Goal: Information Seeking & Learning: Find specific fact

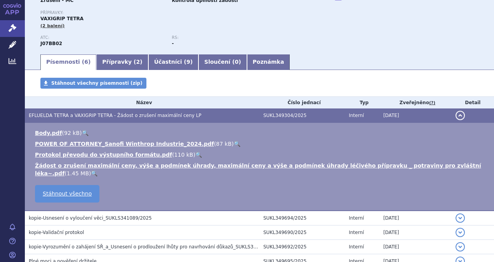
scroll to position [116, 0]
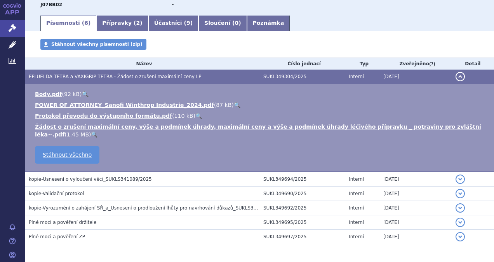
click at [455, 77] on button "detail" at bounding box center [459, 76] width 9 height 9
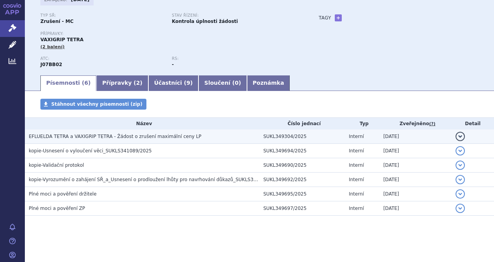
click at [455, 137] on button "detail" at bounding box center [459, 136] width 9 height 9
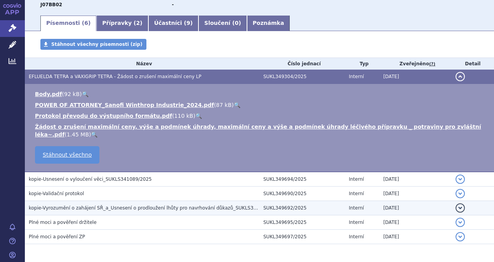
scroll to position [0, 0]
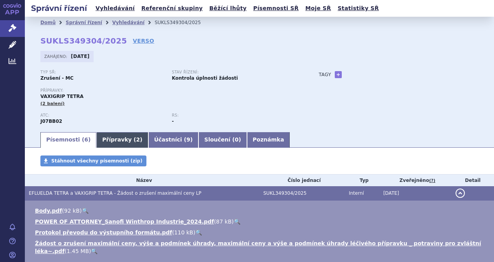
click at [109, 144] on link "Přípravky ( 2 )" at bounding box center [122, 140] width 52 height 16
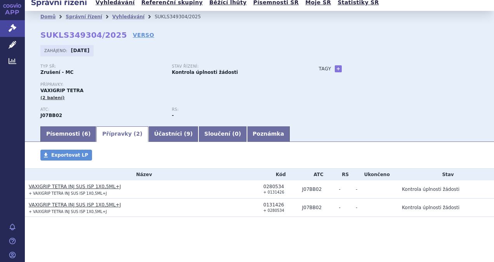
scroll to position [8, 0]
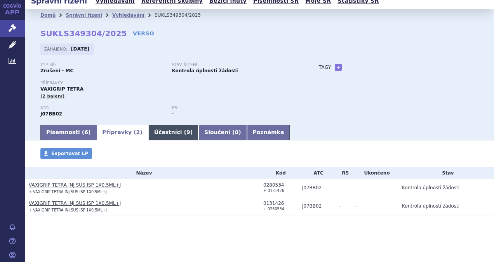
click at [162, 136] on link "Účastníci ( 9 )" at bounding box center [173, 133] width 50 height 16
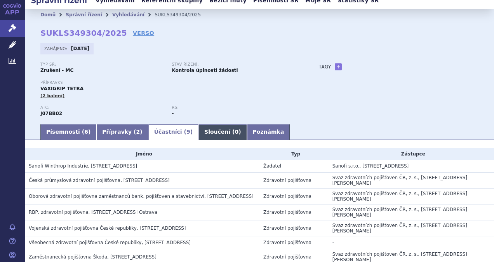
click at [203, 133] on link "Sloučení ( 0 )" at bounding box center [222, 132] width 48 height 16
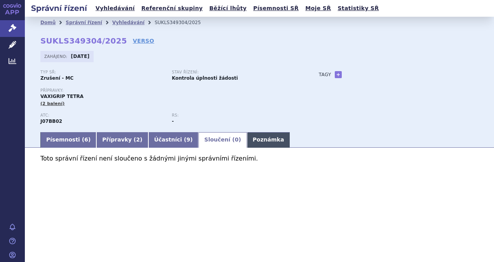
click at [247, 137] on link "Poznámka" at bounding box center [268, 140] width 43 height 16
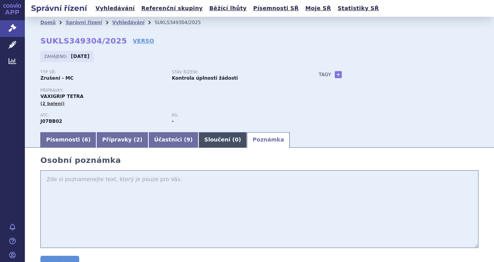
click at [198, 140] on link "Sloučení ( 0 )" at bounding box center [222, 140] width 48 height 16
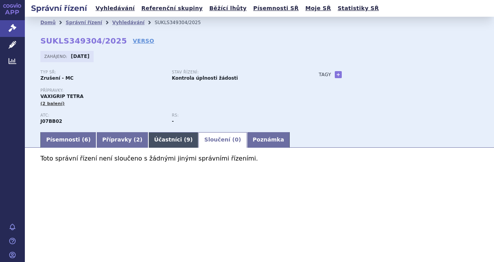
click at [186, 142] on span "9" at bounding box center [188, 139] width 4 height 6
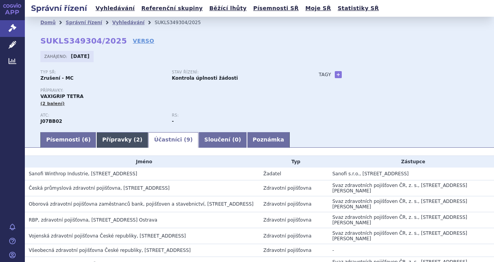
click at [111, 141] on link "Přípravky ( 2 )" at bounding box center [122, 140] width 52 height 16
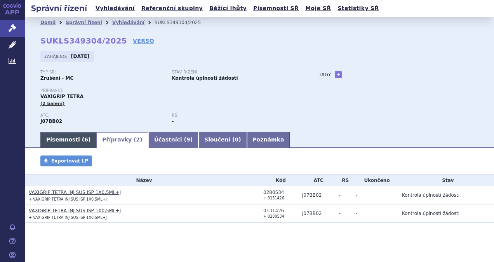
click at [69, 140] on link "Písemnosti ( 6 )" at bounding box center [68, 140] width 56 height 16
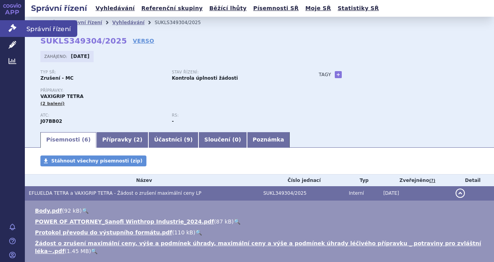
click at [49, 30] on span "Správní řízení" at bounding box center [51, 28] width 52 height 16
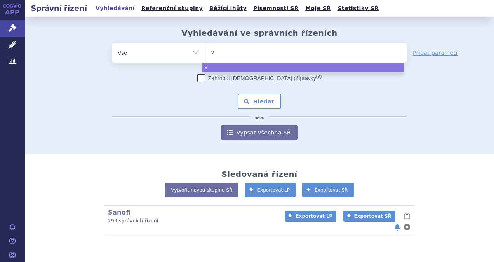
type input "va"
type input "vaz"
type input "va"
type input "vax"
type input "vaxi"
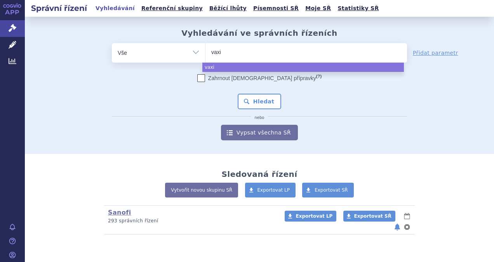
type input "vaxig"
type input "vaxigri"
type input "vaxigrip"
select select "vaxigrip"
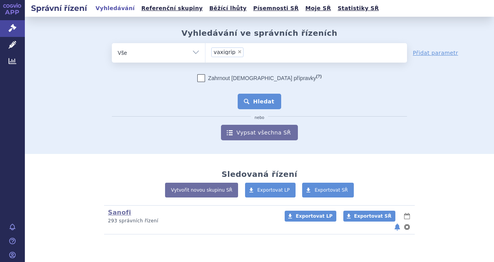
click at [267, 94] on button "Hledat" at bounding box center [259, 102] width 44 height 16
